Goal: Browse casually

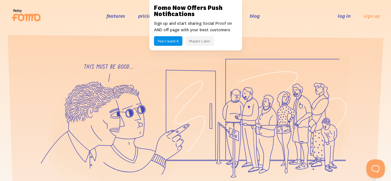
scroll to position [2, 0]
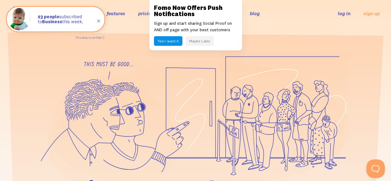
click at [203, 43] on button "Maybe Later" at bounding box center [199, 41] width 28 height 10
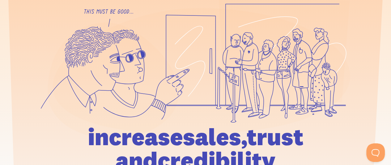
scroll to position [0, 0]
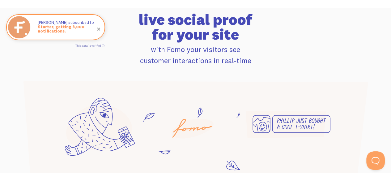
scroll to position [411, 0]
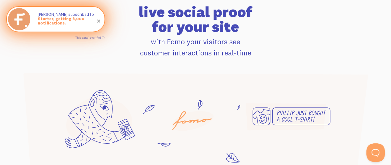
click at [98, 21] on span at bounding box center [98, 20] width 21 height 21
